Goal: Task Accomplishment & Management: Manage account settings

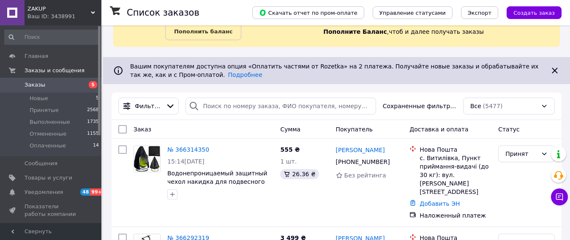
scroll to position [85, 0]
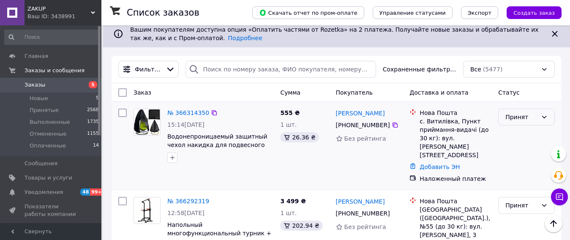
click at [544, 115] on icon at bounding box center [544, 117] width 7 height 7
click at [522, 150] on li "Отменен" at bounding box center [527, 150] width 56 height 15
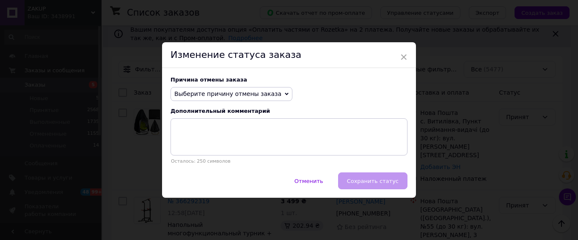
click at [285, 93] on icon at bounding box center [287, 94] width 4 height 4
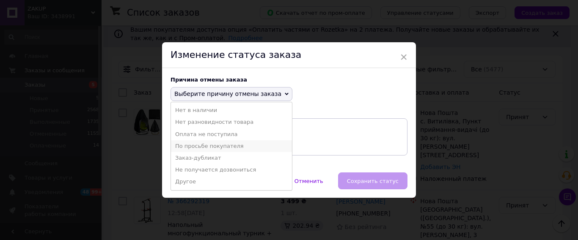
click at [222, 145] on li "По просьбе покупателя" at bounding box center [231, 146] width 121 height 12
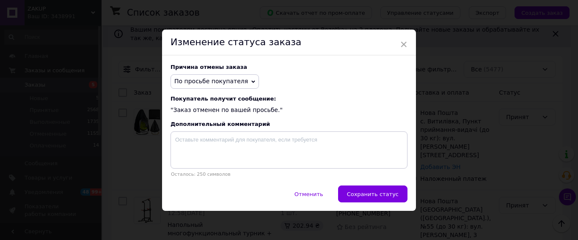
click at [383, 194] on span "Сохранить статус" at bounding box center [373, 194] width 52 height 6
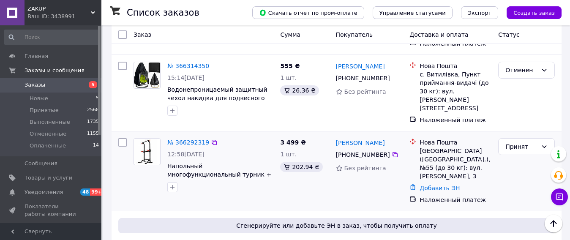
scroll to position [169, 0]
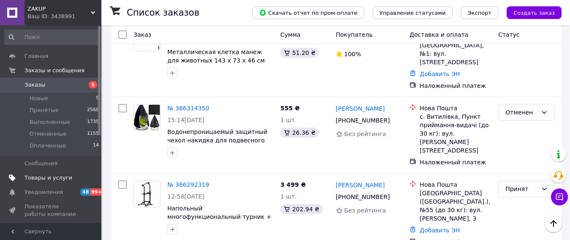
click at [39, 178] on span "Товары и услуги" at bounding box center [49, 178] width 48 height 8
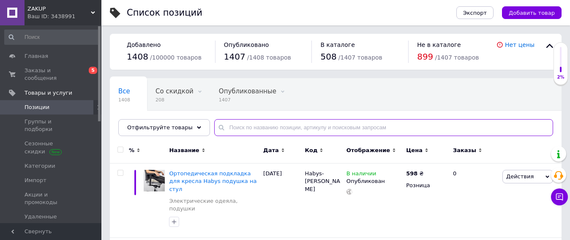
click at [229, 127] on input "text" at bounding box center [383, 127] width 339 height 17
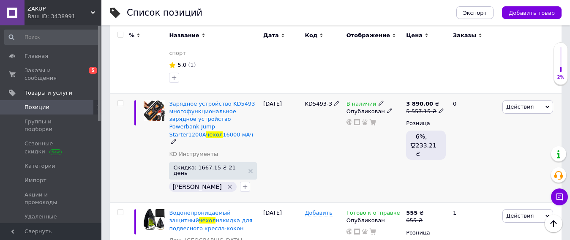
scroll to position [211, 0]
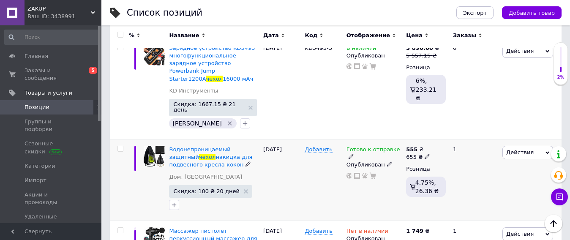
type input "чехол"
click at [387, 162] on icon at bounding box center [389, 164] width 5 height 5
click at [316, 149] on div "Добавить" at bounding box center [323, 181] width 41 height 82
click at [354, 154] on icon at bounding box center [351, 156] width 5 height 5
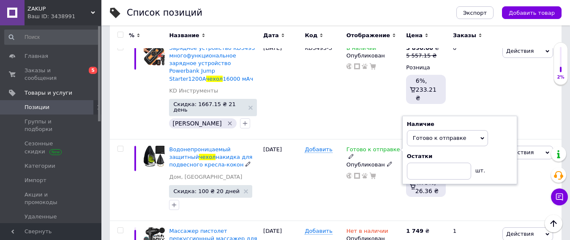
click at [354, 174] on div "Готово к отправке Наличие Готово к отправке В наличии Нет в наличии Под заказ О…" at bounding box center [375, 181] width 60 height 82
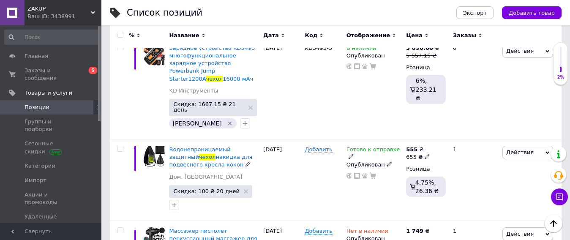
click at [354, 154] on icon at bounding box center [351, 156] width 5 height 5
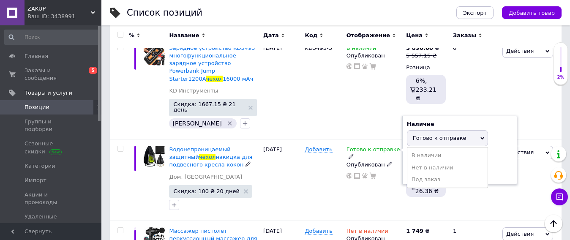
click at [496, 132] on div "Наличие Готово к отправке В наличии Нет в наличии Под заказ Остатки шт." at bounding box center [460, 149] width 106 height 59
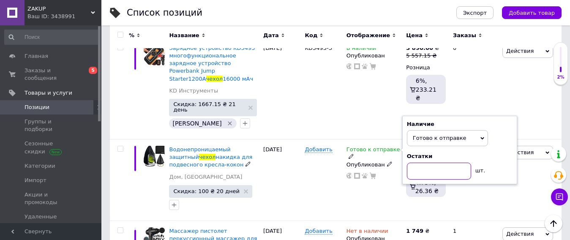
click at [416, 163] on input at bounding box center [439, 171] width 64 height 17
type input "1"
click at [360, 186] on div "Готово к отправке Наличие Готово к отправке В наличии Нет в наличии Под заказ О…" at bounding box center [375, 181] width 60 height 82
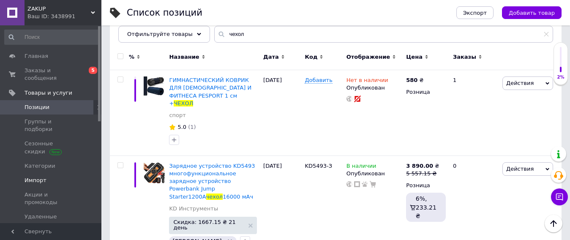
scroll to position [42, 0]
